Goal: Navigation & Orientation: Find specific page/section

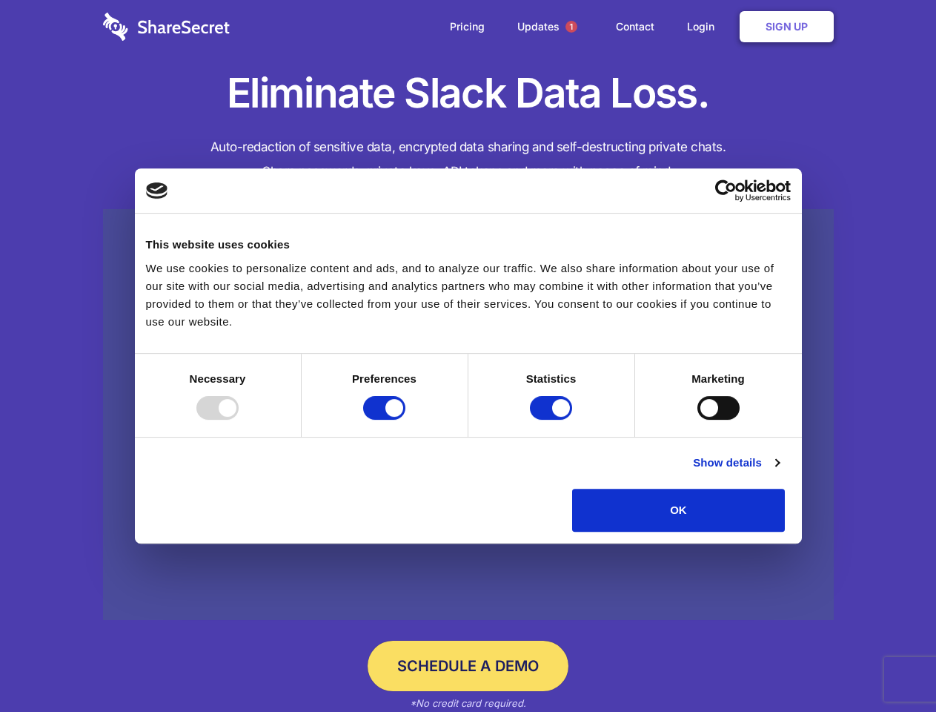
click at [239, 420] on div at bounding box center [217, 408] width 42 height 24
click at [406, 420] on input "Preferences" at bounding box center [384, 408] width 42 height 24
checkbox input "false"
click at [553, 420] on input "Statistics" at bounding box center [551, 408] width 42 height 24
checkbox input "false"
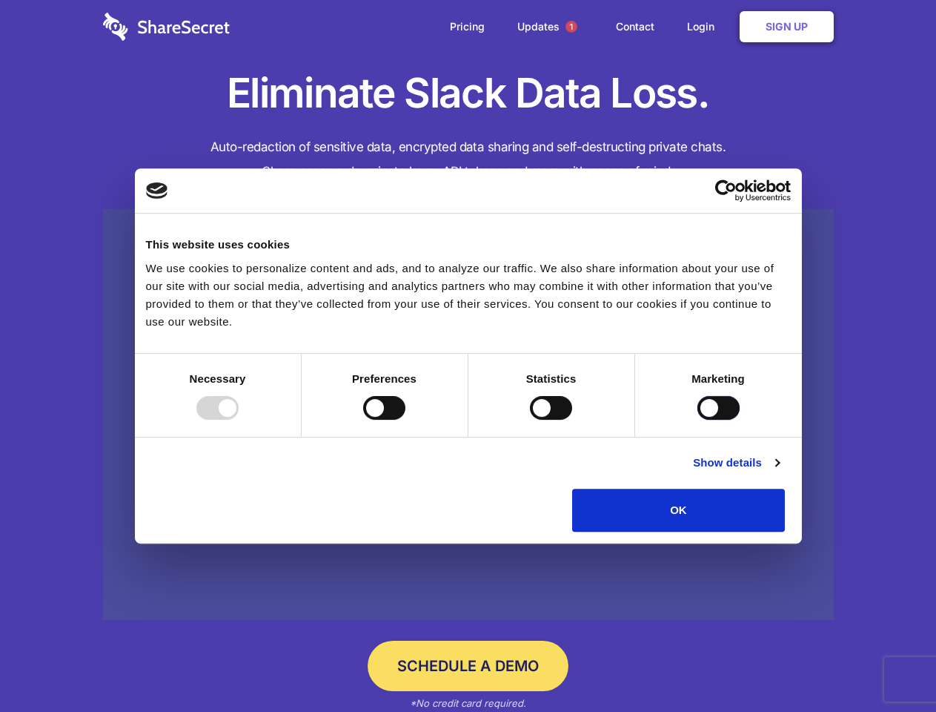
click at [698, 420] on input "Marketing" at bounding box center [719, 408] width 42 height 24
checkbox input "true"
click at [779, 471] on link "Show details" at bounding box center [736, 463] width 86 height 18
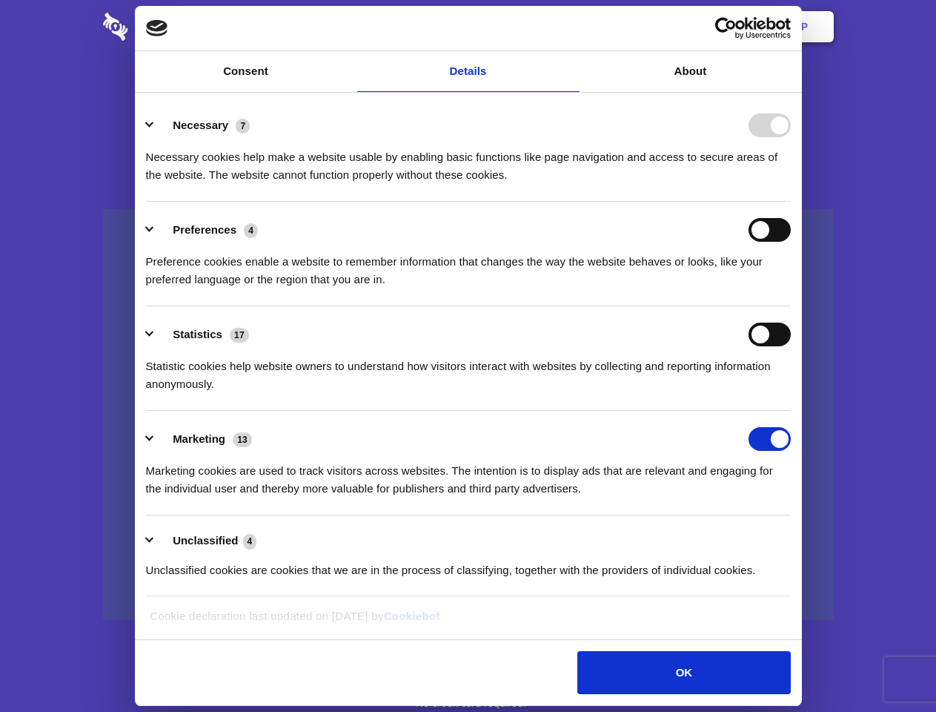
click at [791, 184] on div "Necessary cookies help make a website usable by enabling basic functions like p…" at bounding box center [468, 160] width 645 height 47
click at [571, 27] on span "1" at bounding box center [572, 27] width 12 height 12
